Goal: Information Seeking & Learning: Learn about a topic

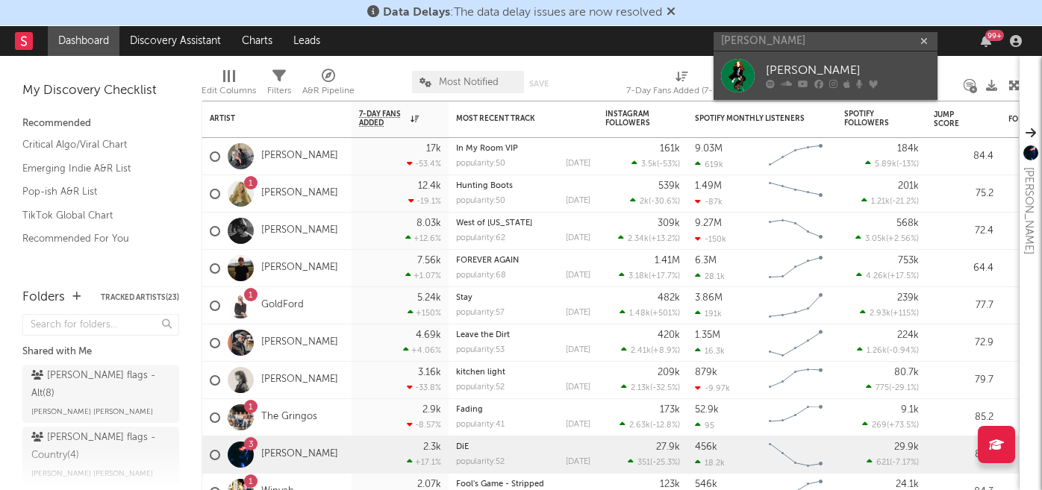
type input "[PERSON_NAME]"
click at [801, 72] on div "[PERSON_NAME]" at bounding box center [848, 71] width 164 height 18
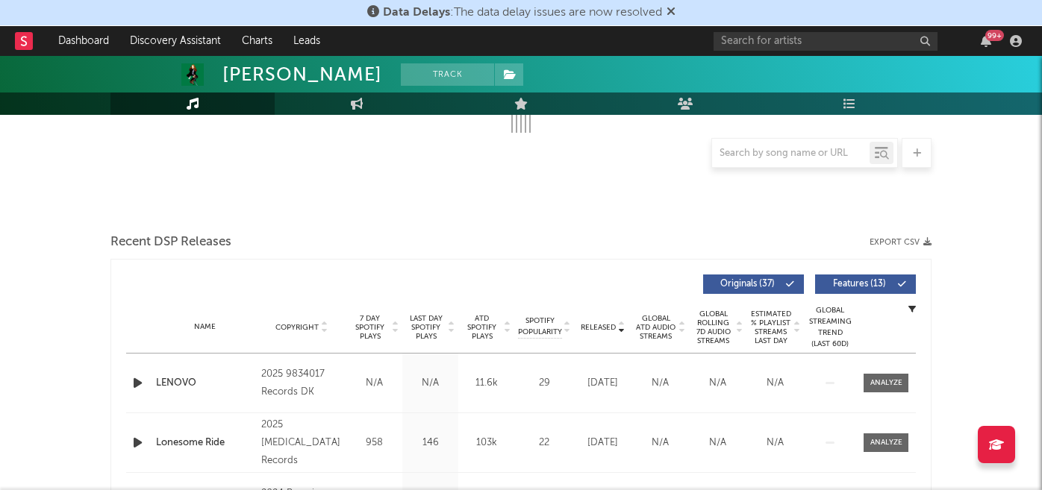
select select "6m"
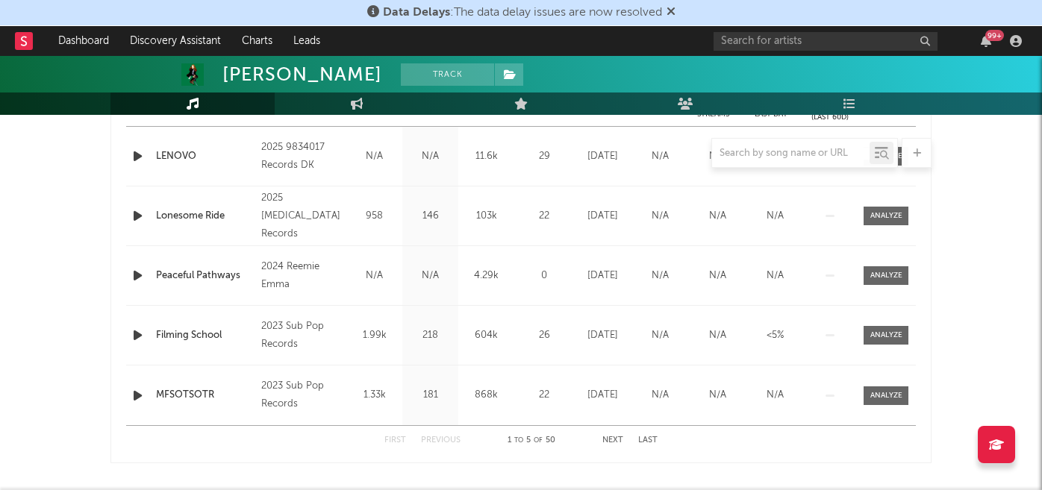
scroll to position [666, 0]
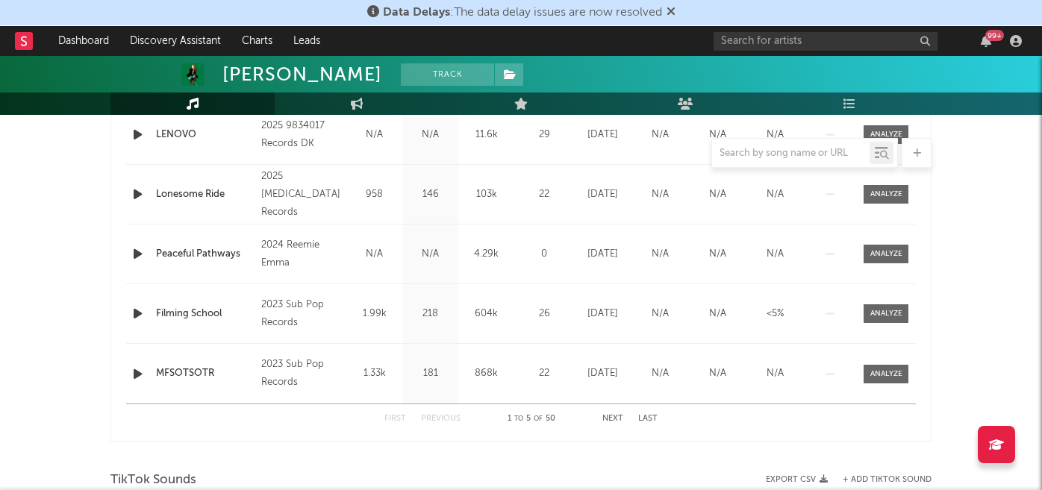
click at [614, 419] on button "Next" at bounding box center [612, 419] width 21 height 8
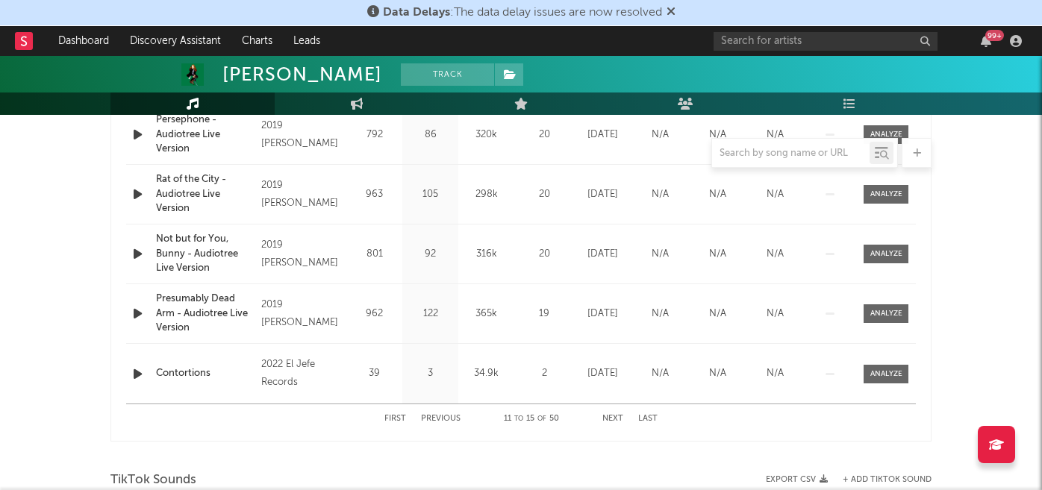
click at [614, 419] on button "Next" at bounding box center [612, 419] width 21 height 8
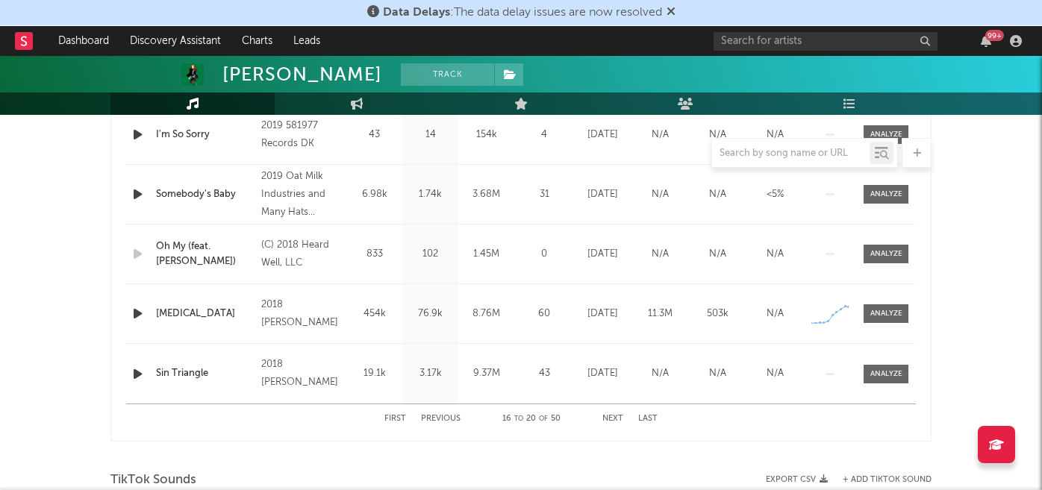
click at [614, 419] on button "Next" at bounding box center [612, 419] width 21 height 8
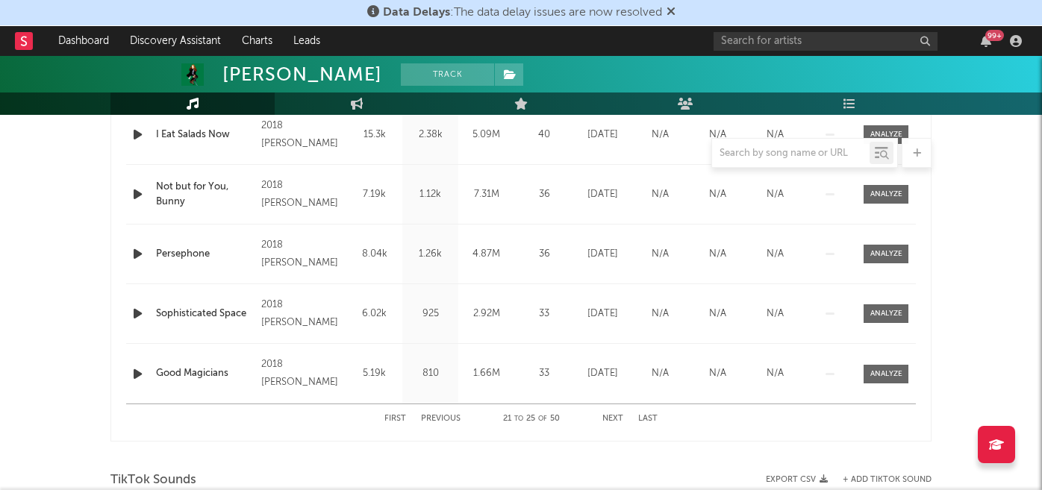
click at [384, 420] on div "First Previous 21 to 25 of 50 Next Last" at bounding box center [520, 419] width 789 height 30
click at [398, 421] on button "First" at bounding box center [395, 419] width 22 height 8
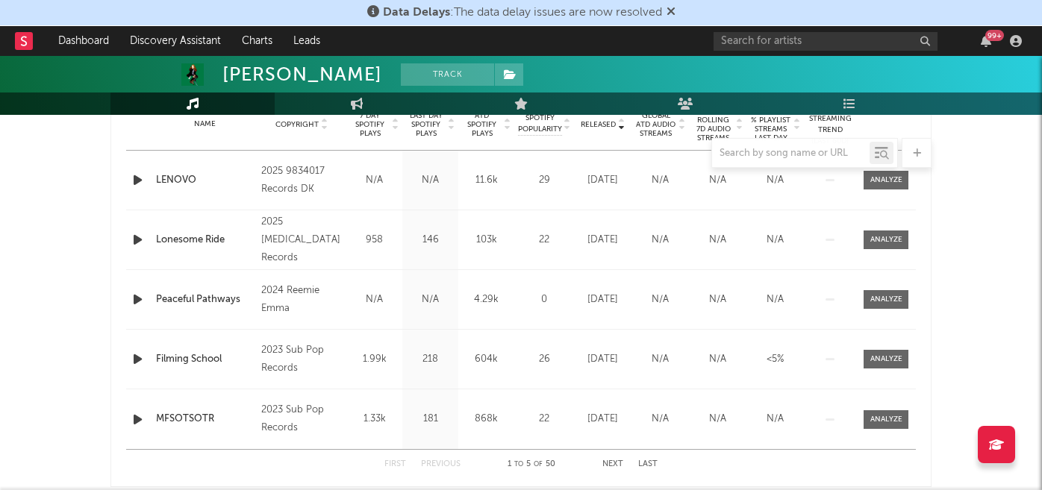
scroll to position [542, 0]
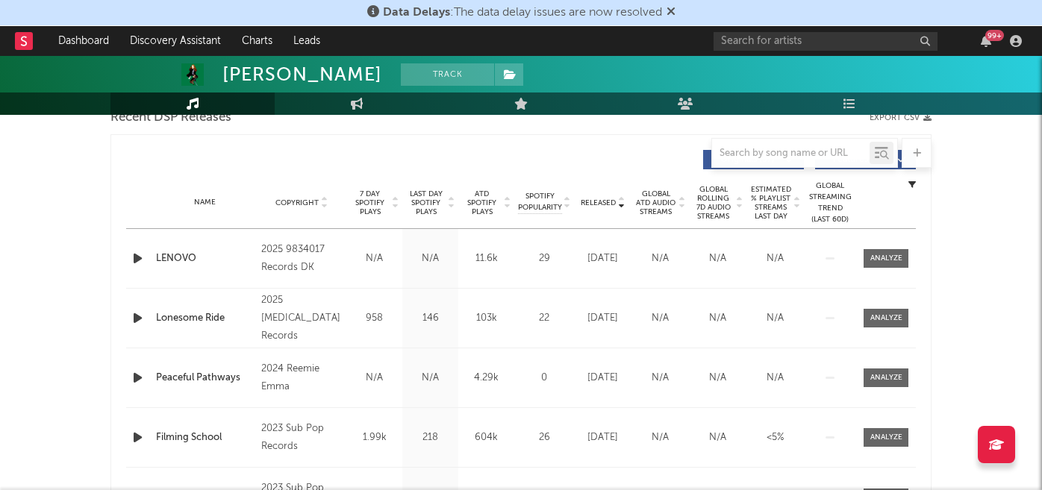
click at [361, 198] on span "7 Day Spotify Plays" at bounding box center [370, 203] width 40 height 27
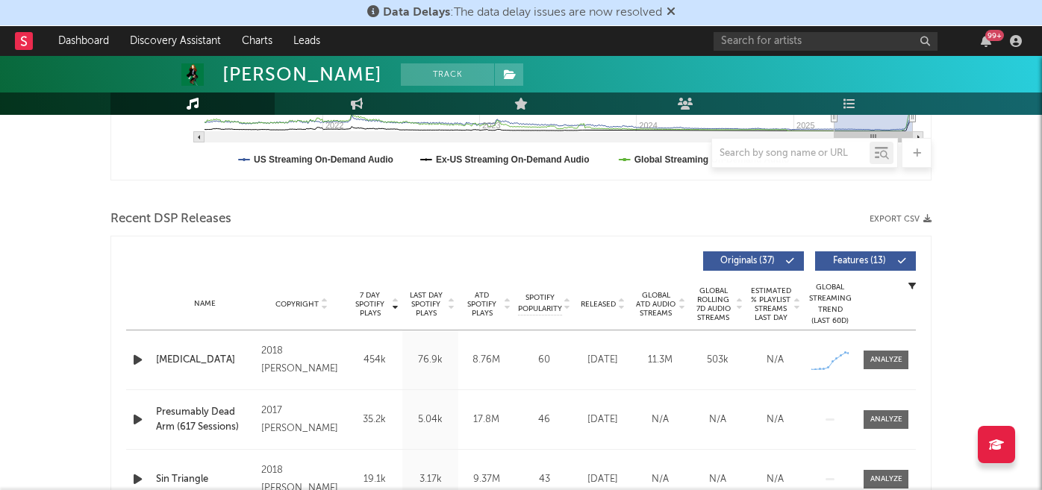
scroll to position [415, 0]
